Goal: Information Seeking & Learning: Learn about a topic

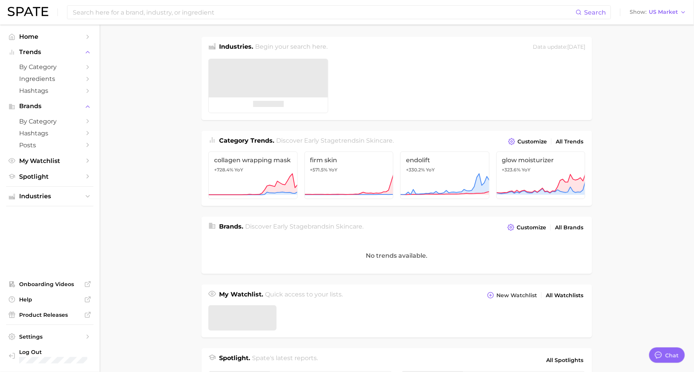
scroll to position [10, 0]
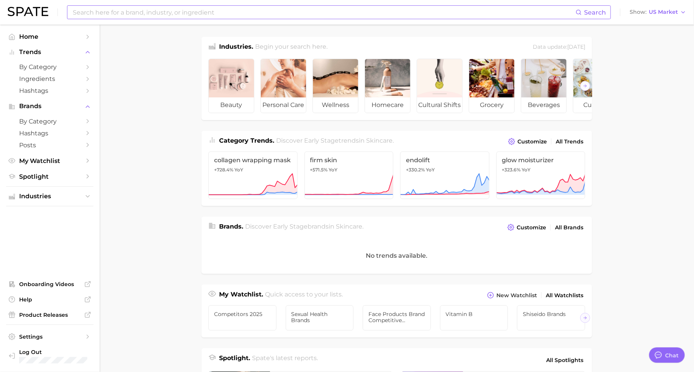
click at [165, 15] on input at bounding box center [324, 12] width 504 height 13
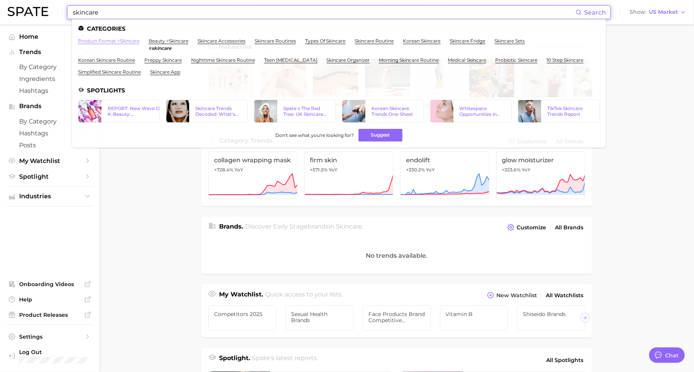
type input "skincare"
click at [112, 38] on link "product format > skincare" at bounding box center [108, 41] width 61 height 6
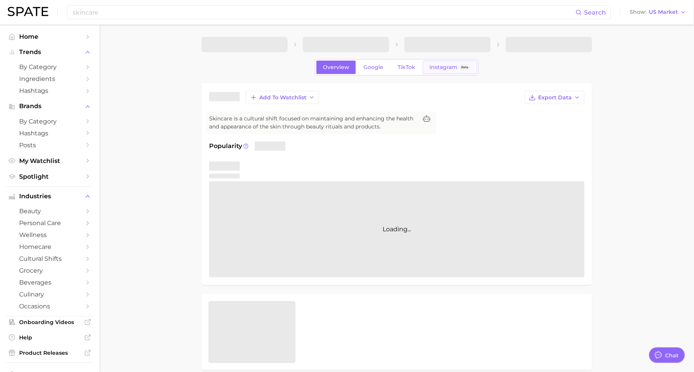
type textarea "x"
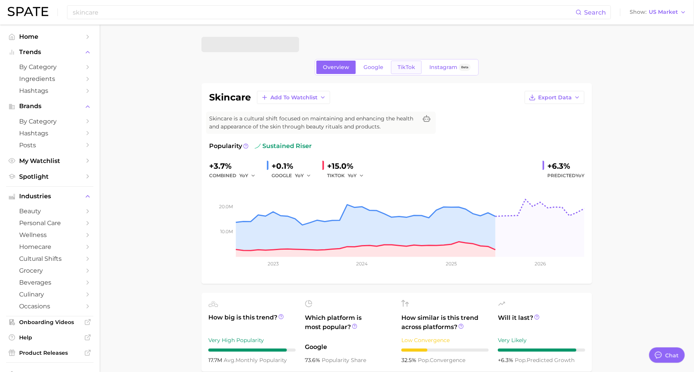
click at [406, 63] on link "TikTok" at bounding box center [406, 67] width 31 height 13
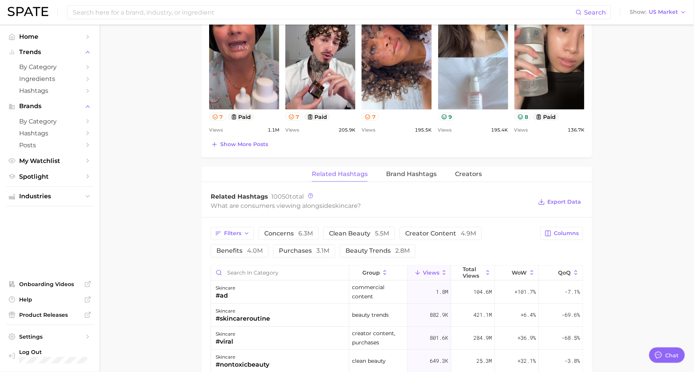
scroll to position [491, 0]
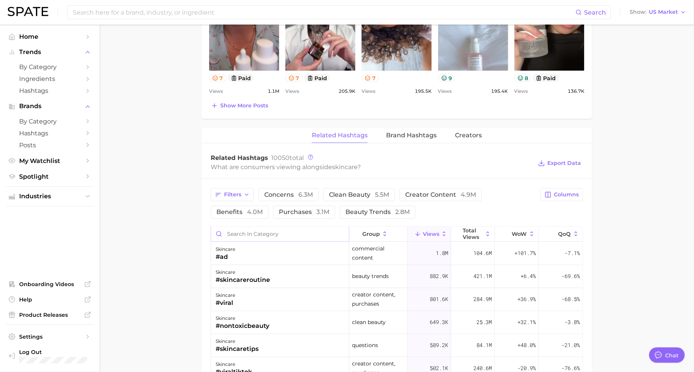
click at [318, 227] on input "Search in category" at bounding box center [280, 234] width 138 height 15
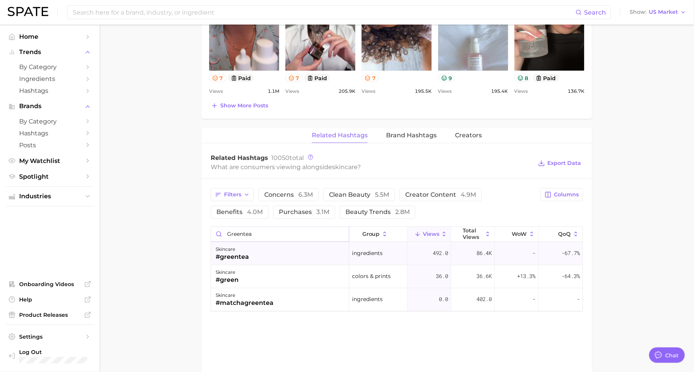
scroll to position [0, 0]
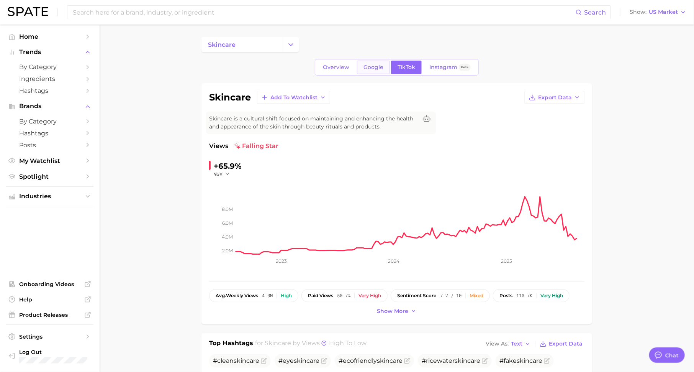
type input "greentea"
click at [373, 64] on span "Google" at bounding box center [374, 67] width 20 height 7
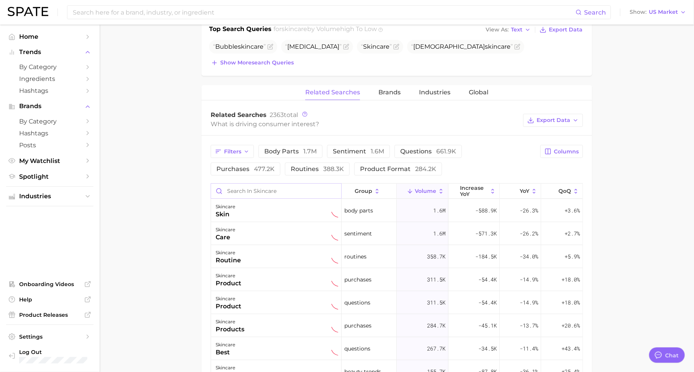
scroll to position [45, 0]
click at [313, 195] on input "Search in skincare" at bounding box center [276, 190] width 130 height 15
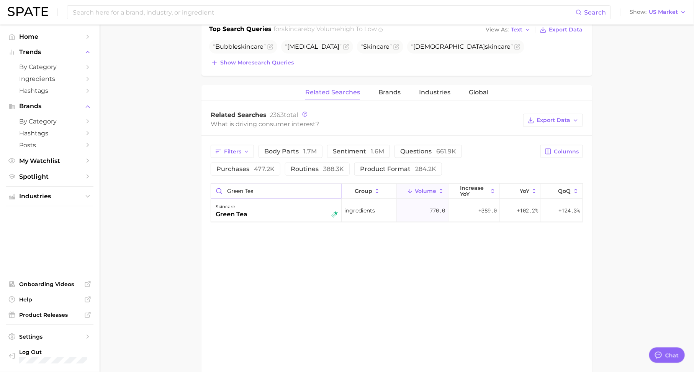
type input "green tea"
